Goal: Navigation & Orientation: Find specific page/section

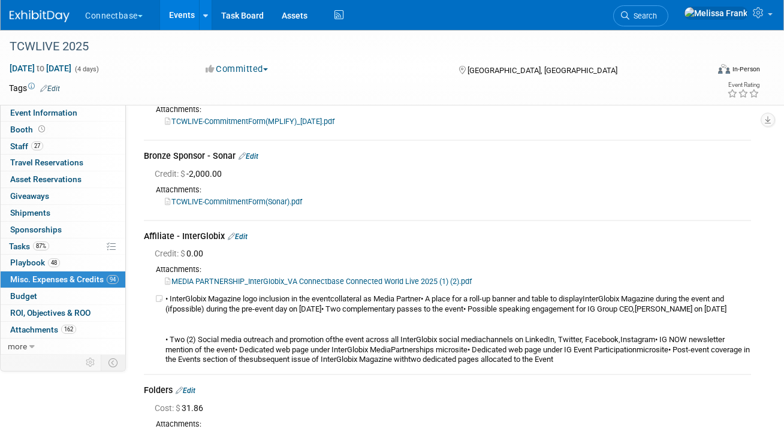
click at [171, 13] on link "Events" at bounding box center [182, 15] width 44 height 30
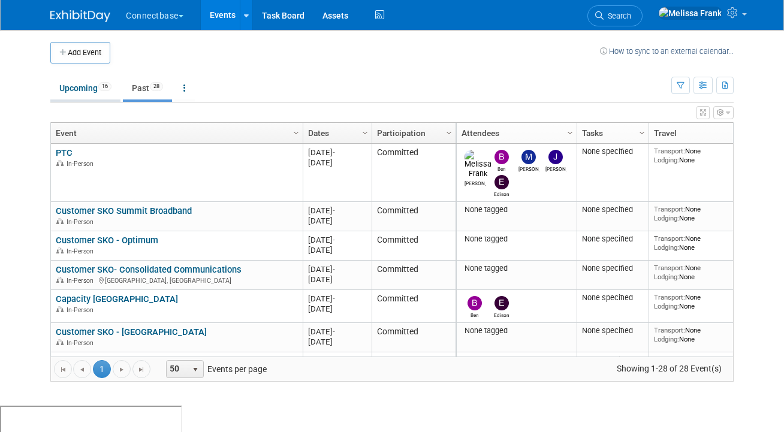
click at [92, 81] on link "Upcoming 16" at bounding box center [85, 88] width 70 height 23
